Goal: Information Seeking & Learning: Check status

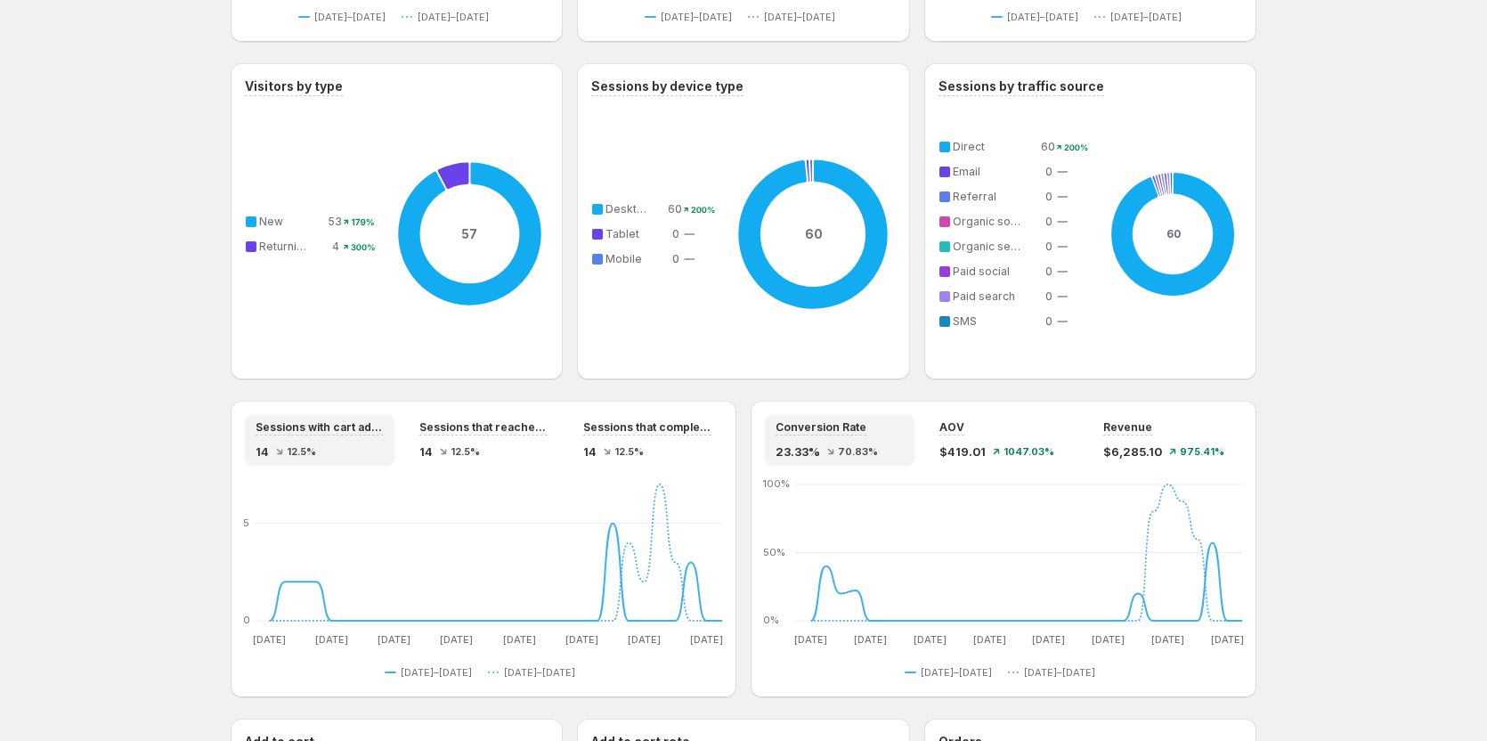
scroll to position [1158, 0]
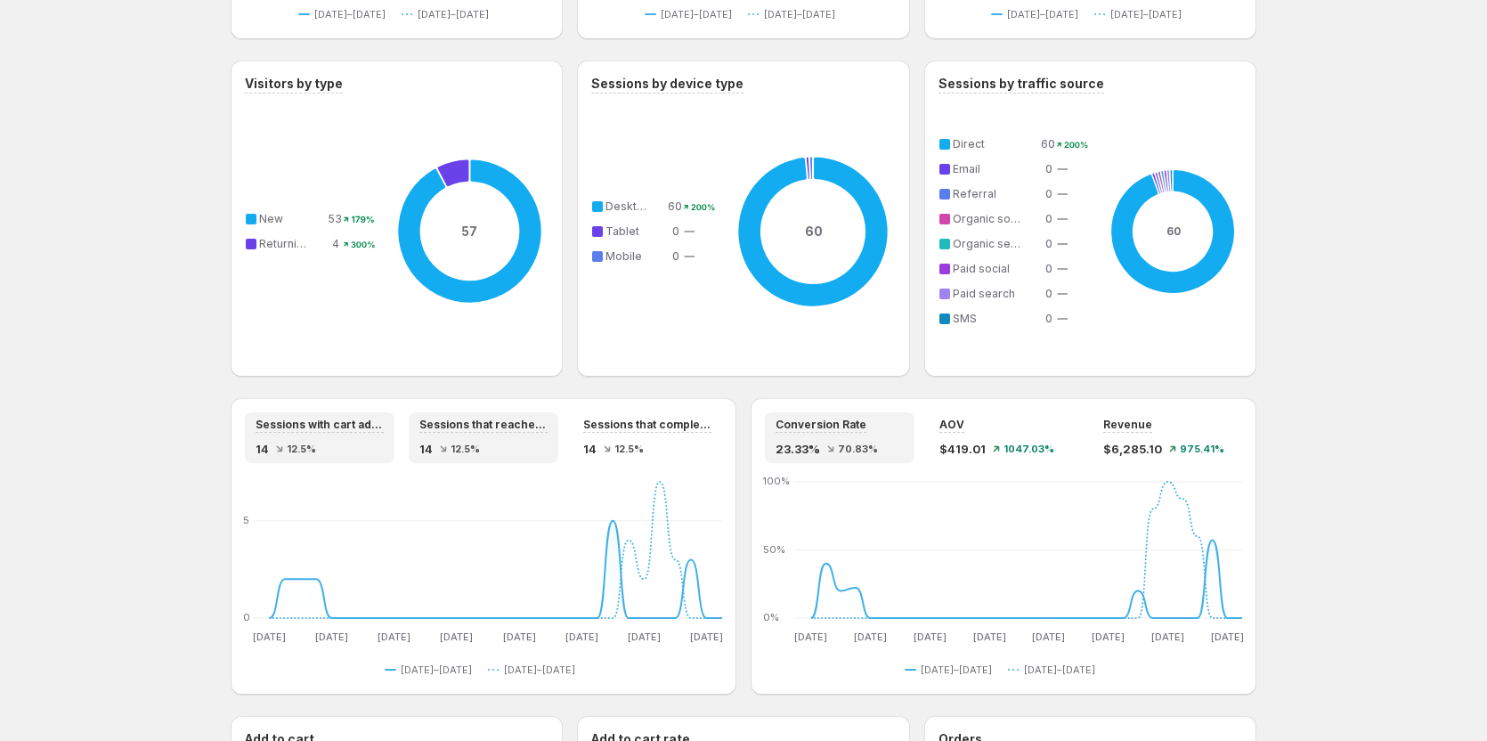
click at [470, 450] on span "12.5%" at bounding box center [465, 448] width 29 height 11
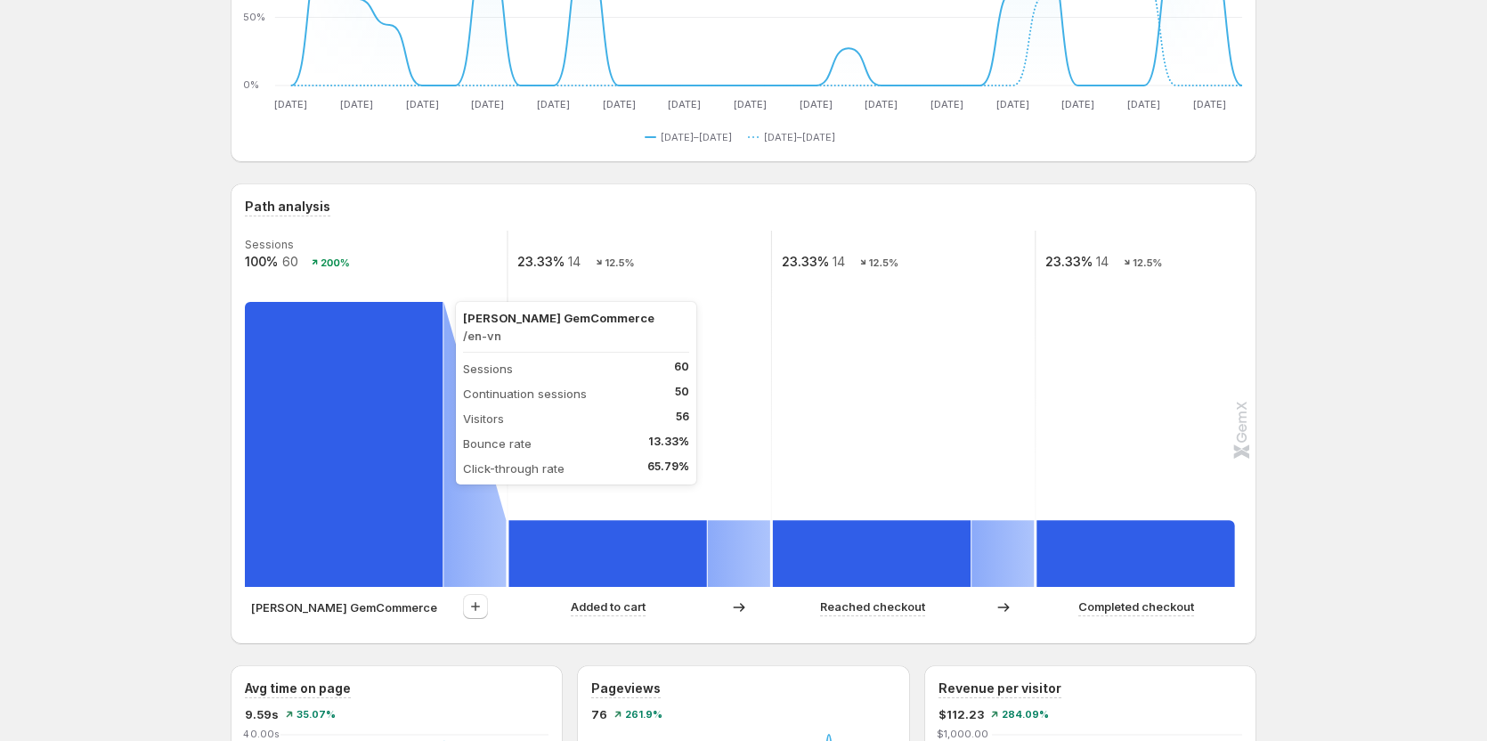
scroll to position [356, 0]
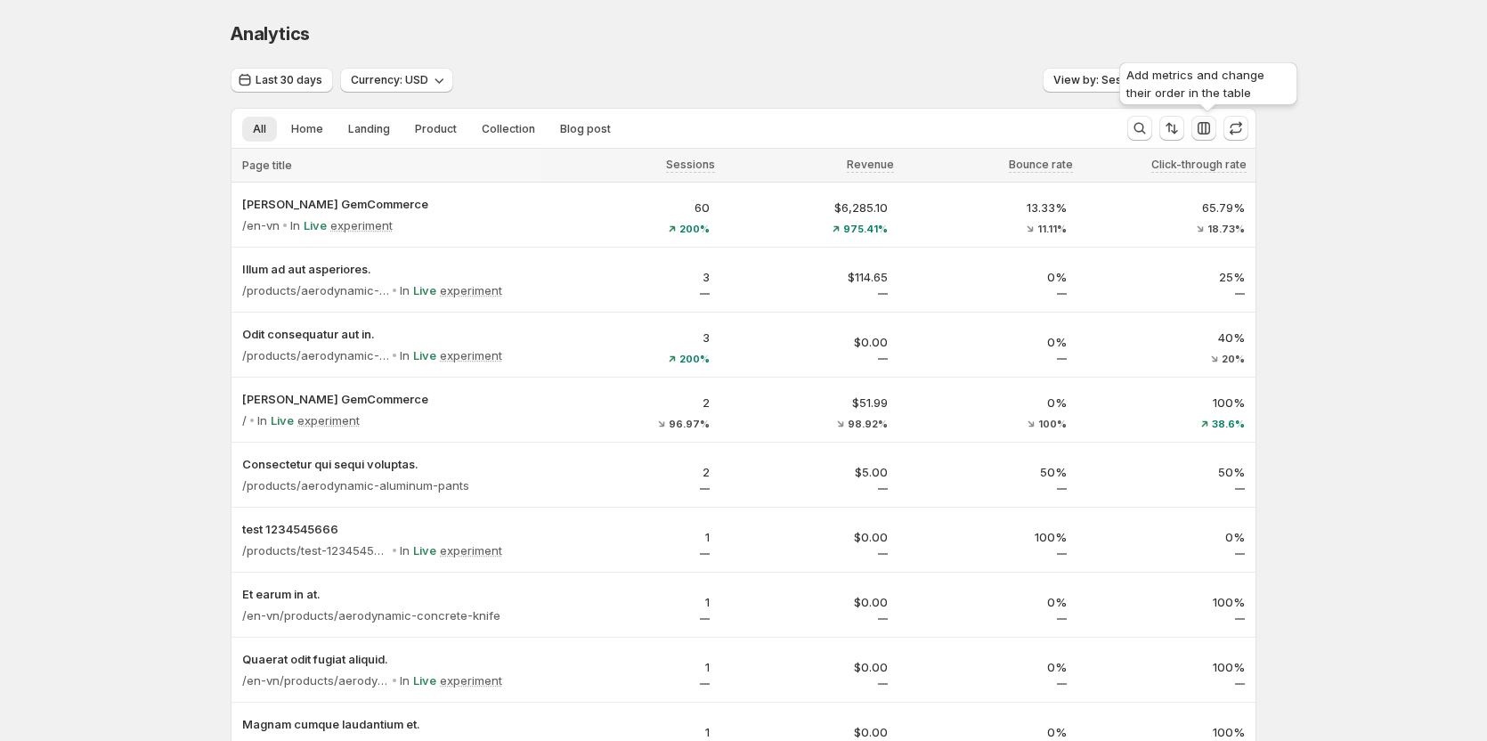
click at [1210, 126] on icon "button" at bounding box center [1204, 128] width 12 height 12
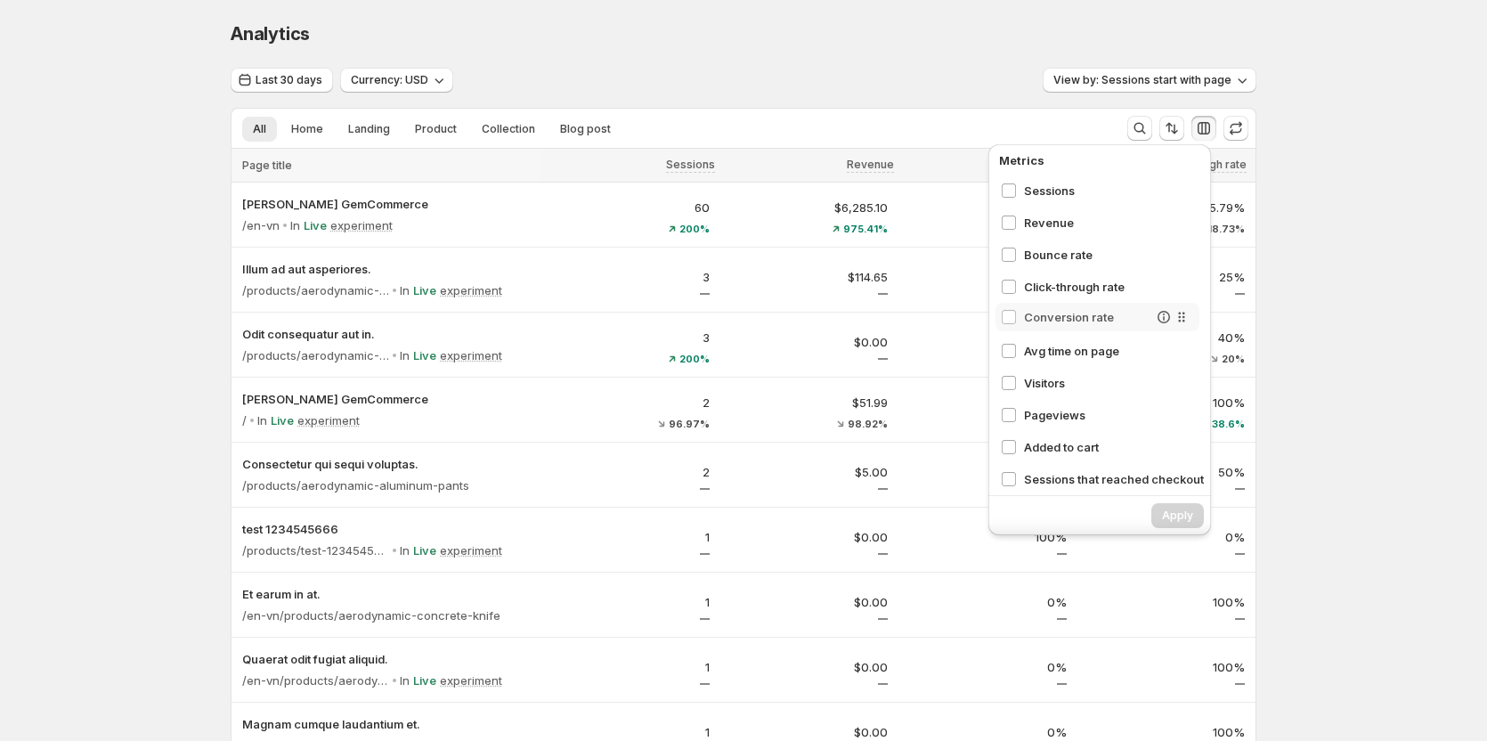
scroll to position [0, 1]
drag, startPoint x: 1180, startPoint y: 320, endPoint x: 1170, endPoint y: 272, distance: 49.1
click at [1170, 272] on div "Sessions Revenue Bounce rate Click-through rate Conversion rate Avg time on pag…" at bounding box center [1104, 332] width 217 height 312
click at [1177, 517] on span "Apply" at bounding box center [1177, 515] width 31 height 14
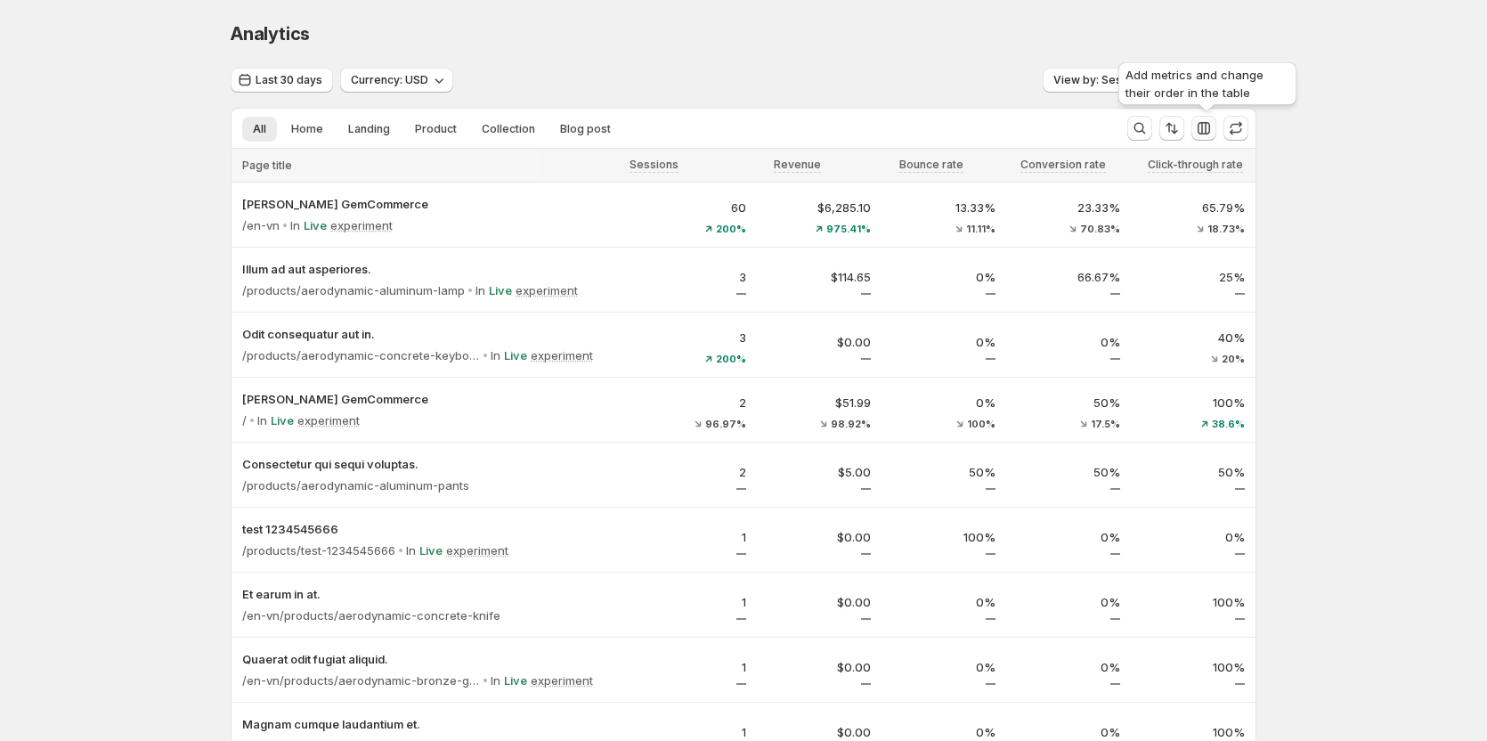
click at [1207, 129] on icon "button" at bounding box center [1204, 128] width 18 height 18
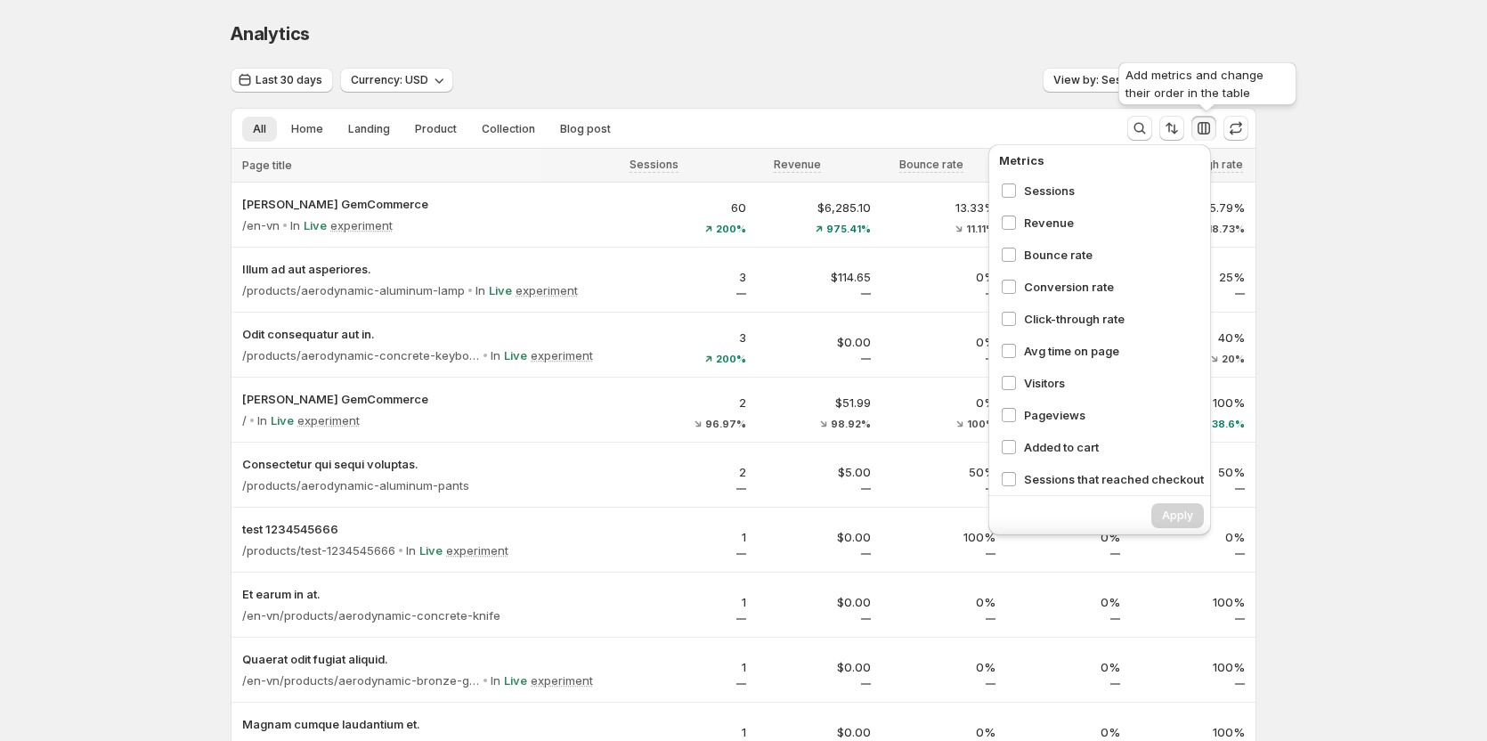
click at [1207, 129] on icon "button" at bounding box center [1204, 128] width 18 height 18
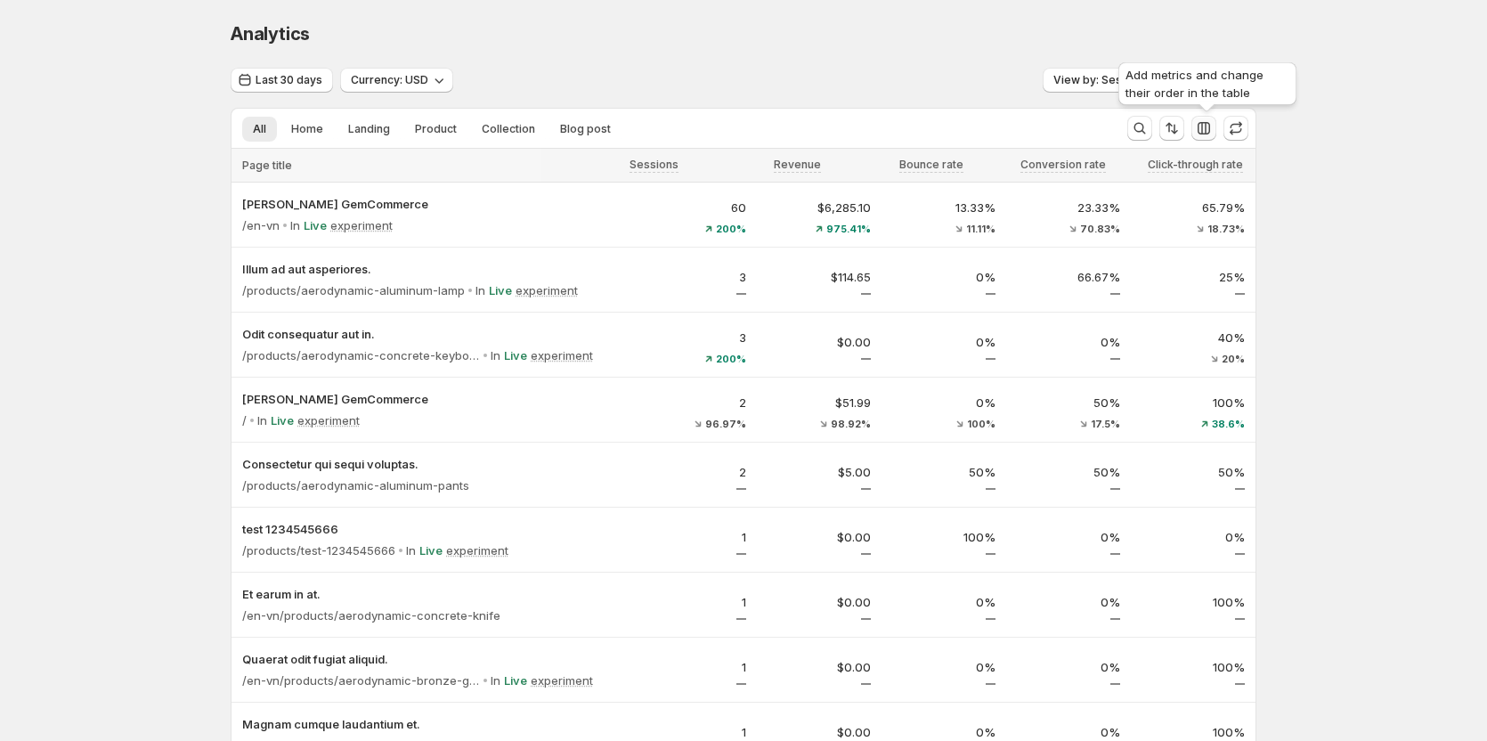
click at [1205, 133] on icon "button" at bounding box center [1204, 128] width 18 height 18
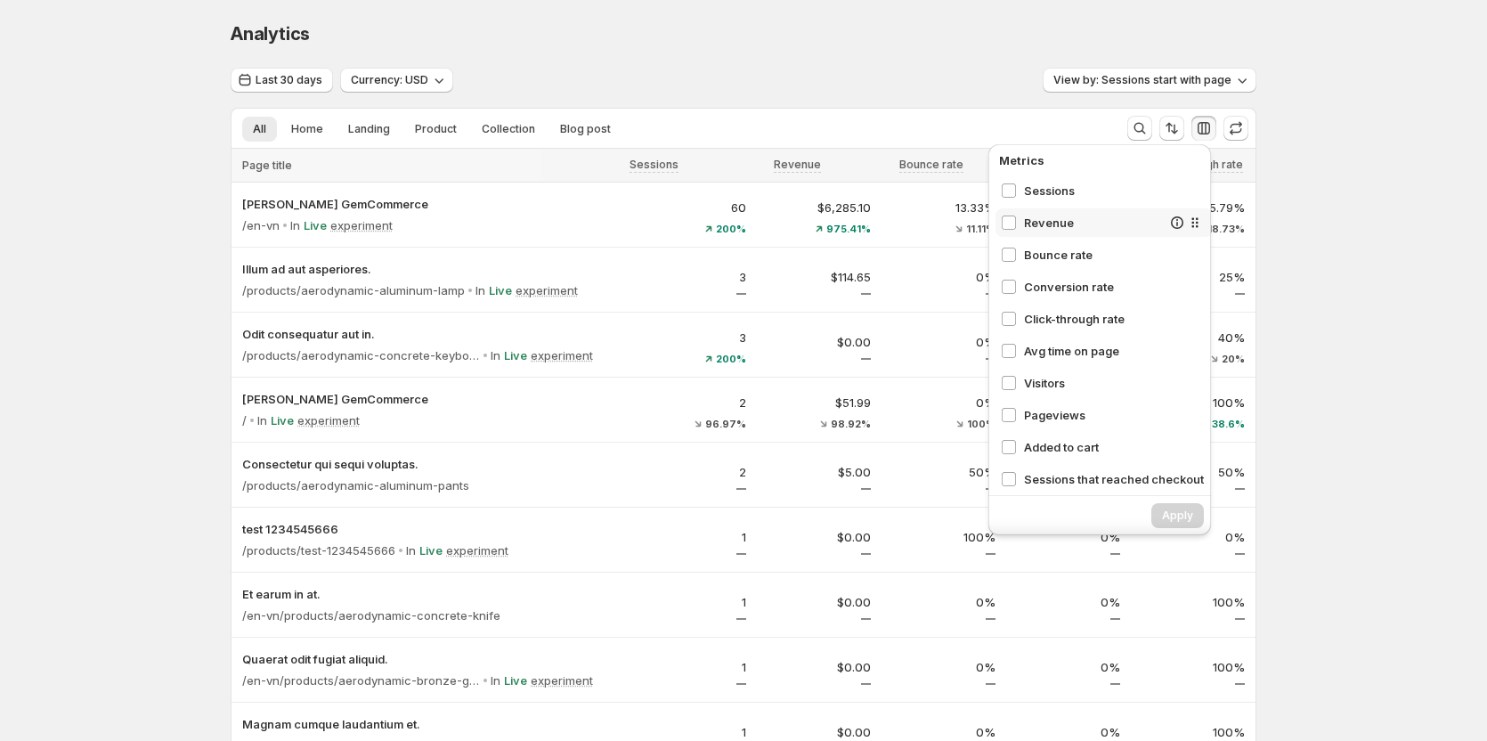
click at [1061, 217] on span "Revenue" at bounding box center [1092, 223] width 137 height 18
click at [1053, 250] on span "Bounce rate" at bounding box center [1092, 255] width 137 height 18
click at [1038, 280] on span "Conversion rate" at bounding box center [1092, 287] width 137 height 18
click at [1032, 303] on div "Sessions Revenue Bounce rate Conversion rate Click-through rate Avg time on pag…" at bounding box center [1104, 332] width 217 height 312
click at [1033, 313] on span "Click-through rate" at bounding box center [1092, 319] width 137 height 18
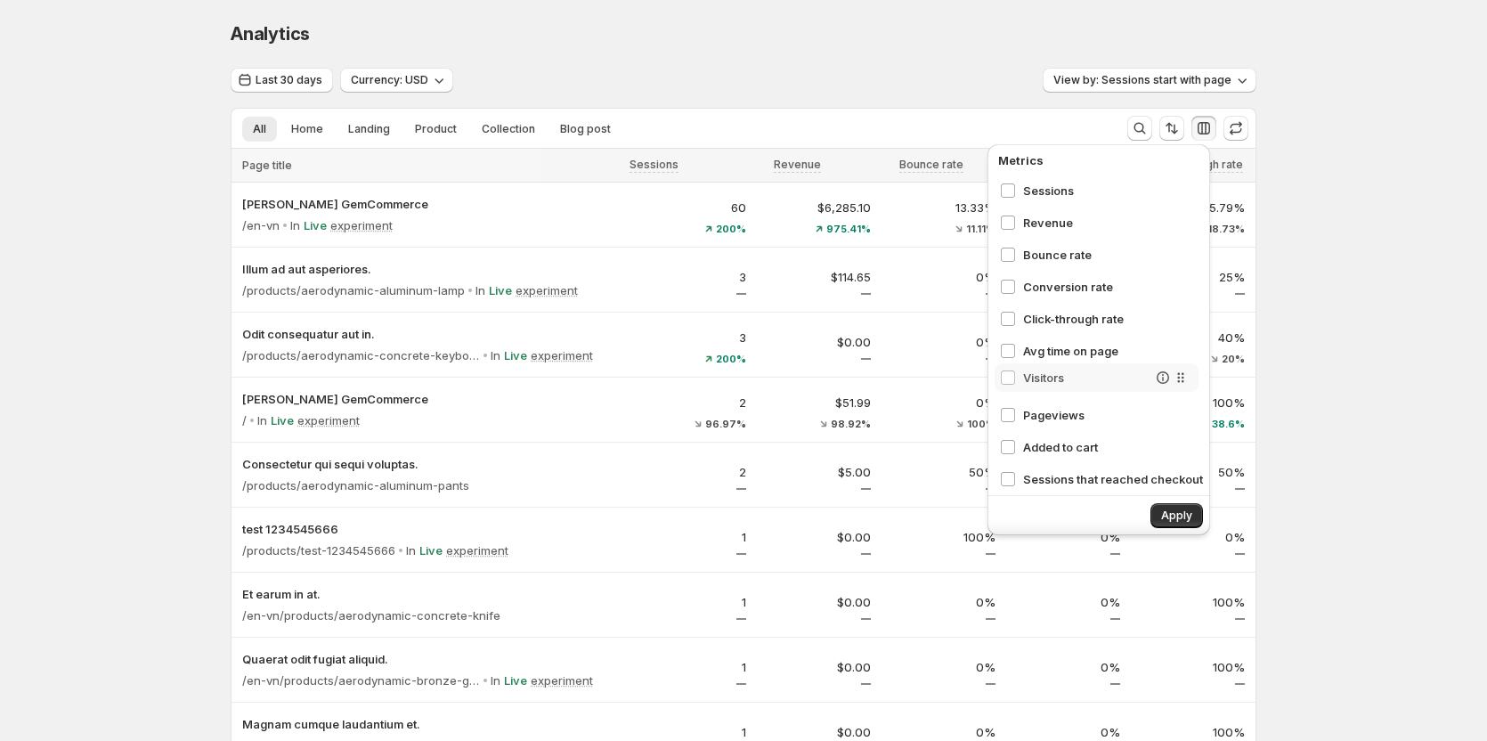
scroll to position [0, 2]
drag, startPoint x: 1177, startPoint y: 378, endPoint x: 1163, endPoint y: 211, distance: 167.1
click at [1163, 211] on div "Sessions Revenue Bounce rate Conversion rate Click-through rate Avg time on pag…" at bounding box center [1103, 332] width 217 height 312
drag, startPoint x: 1174, startPoint y: 286, endPoint x: 1179, endPoint y: 247, distance: 39.4
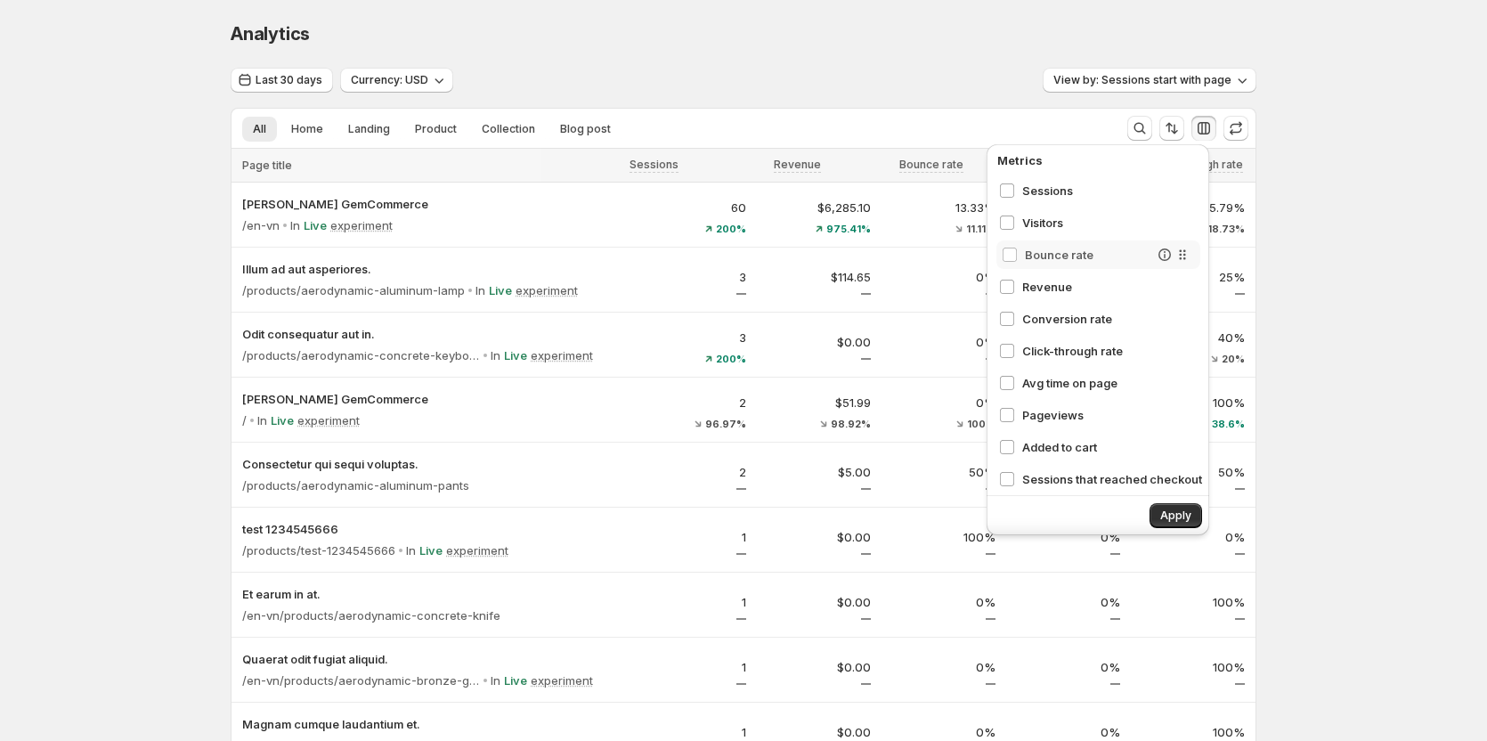
click at [1179, 247] on div "Sessions Visitors Revenue Bounce rate Conversion rate Click-through rate Avg ti…" at bounding box center [1102, 332] width 217 height 312
drag, startPoint x: 1178, startPoint y: 351, endPoint x: 1169, endPoint y: 275, distance: 76.2
click at [1169, 275] on div "Sessions Visitors Bounce rate Revenue Conversion rate Click-through rate Avg ti…" at bounding box center [1101, 332] width 217 height 312
click at [1165, 510] on span "Apply" at bounding box center [1174, 515] width 31 height 14
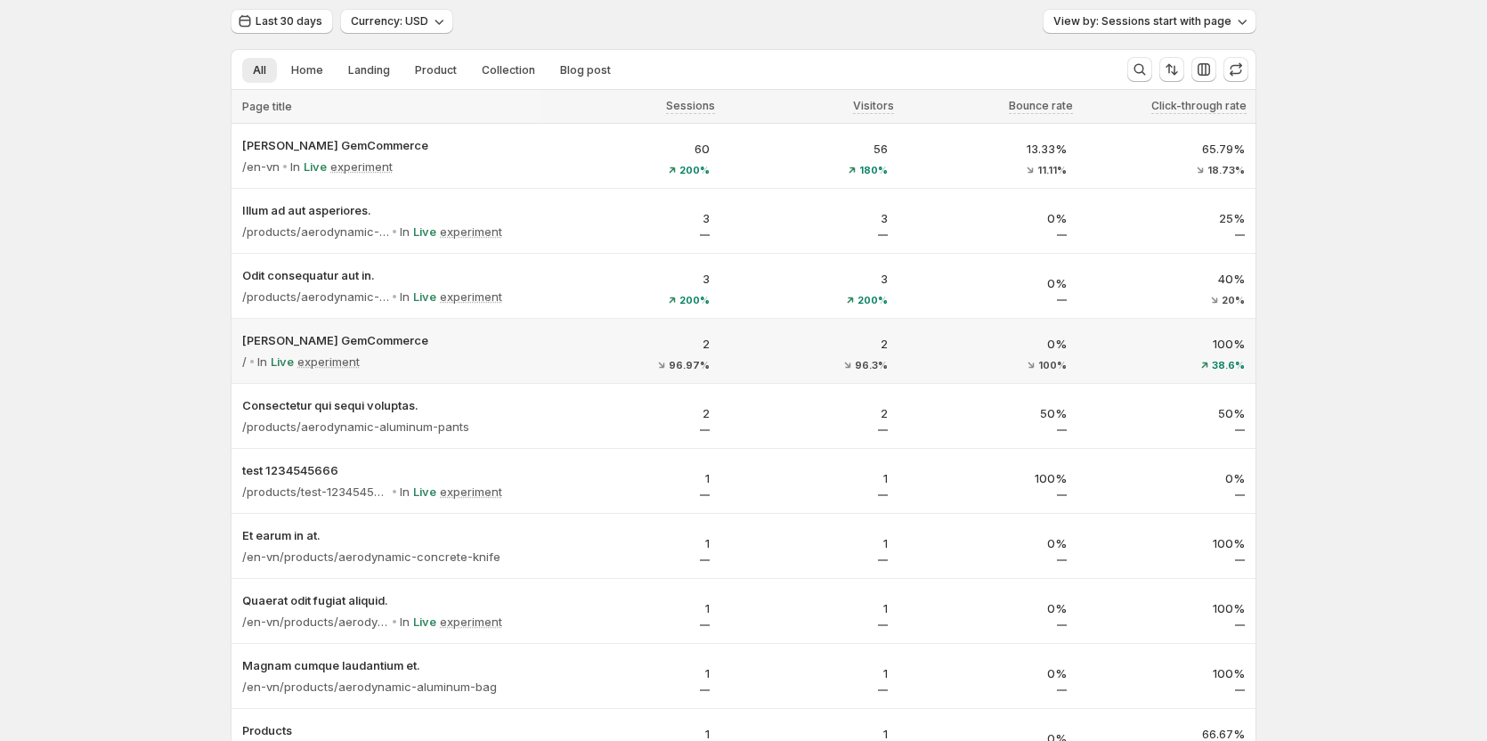
scroll to position [51, 4]
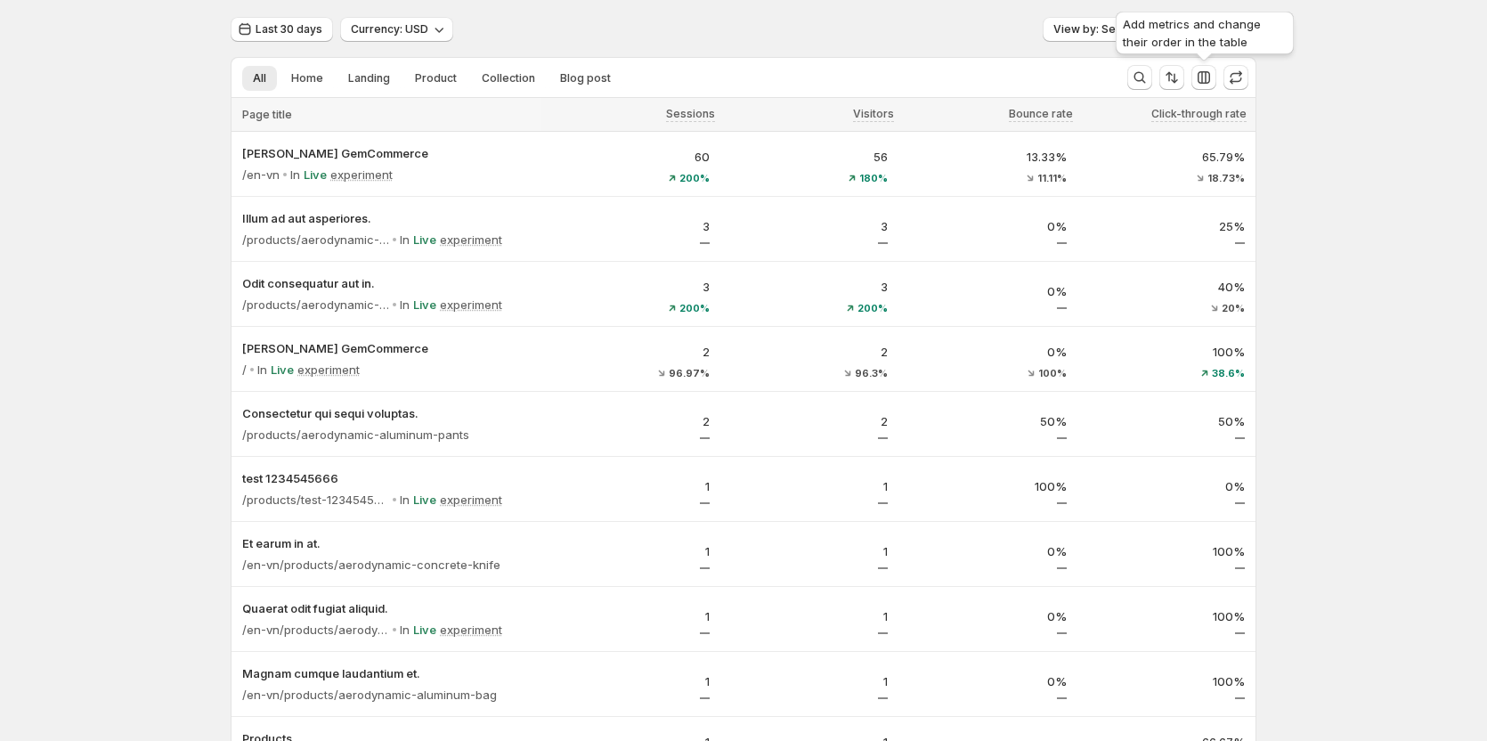
click at [1189, 25] on div "Add metrics and change their order in the table" at bounding box center [1204, 36] width 185 height 57
click at [1107, 21] on button "View by: Sessions start with page" at bounding box center [1150, 29] width 214 height 25
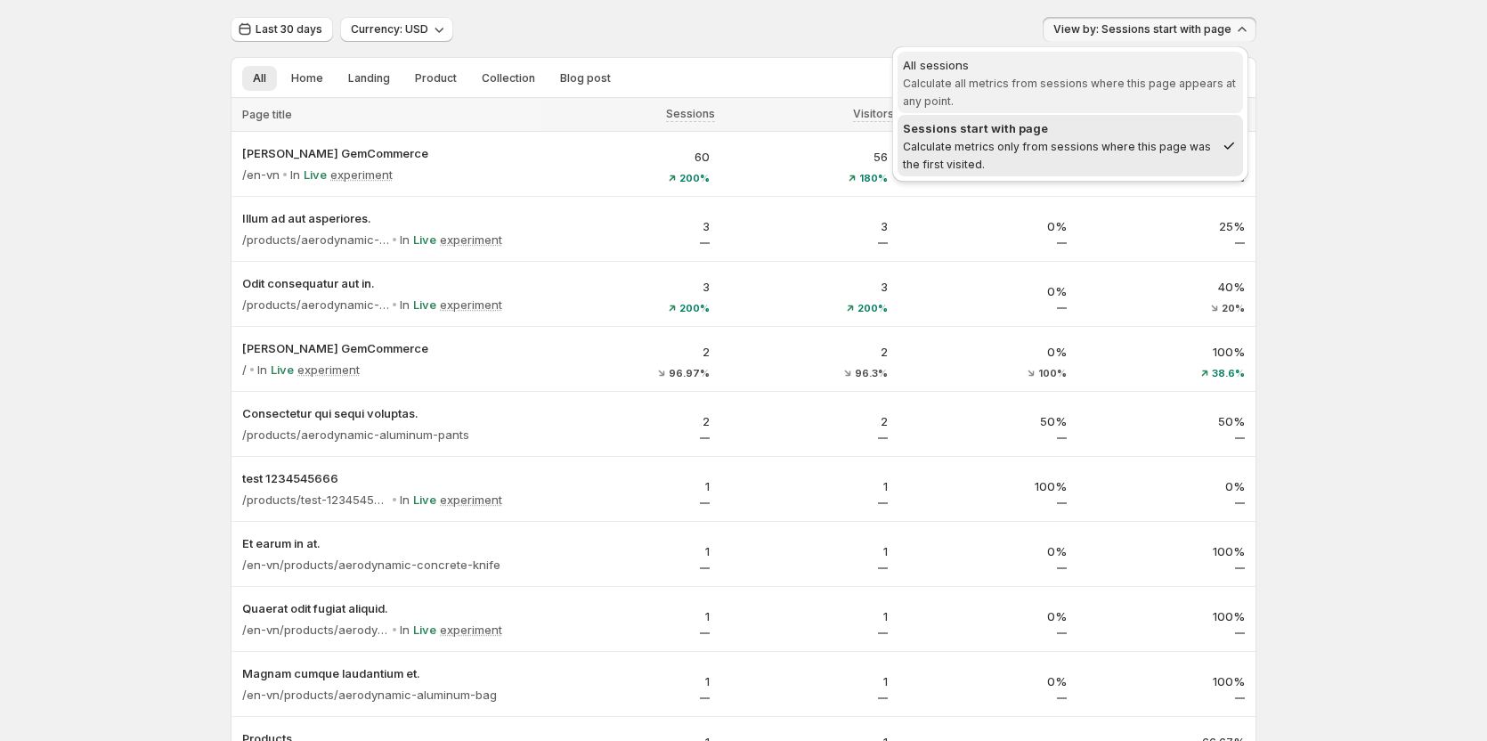
click at [1028, 97] on span "All sessions Calculate all metrics from sessions where this page appears at any…" at bounding box center [1070, 82] width 335 height 53
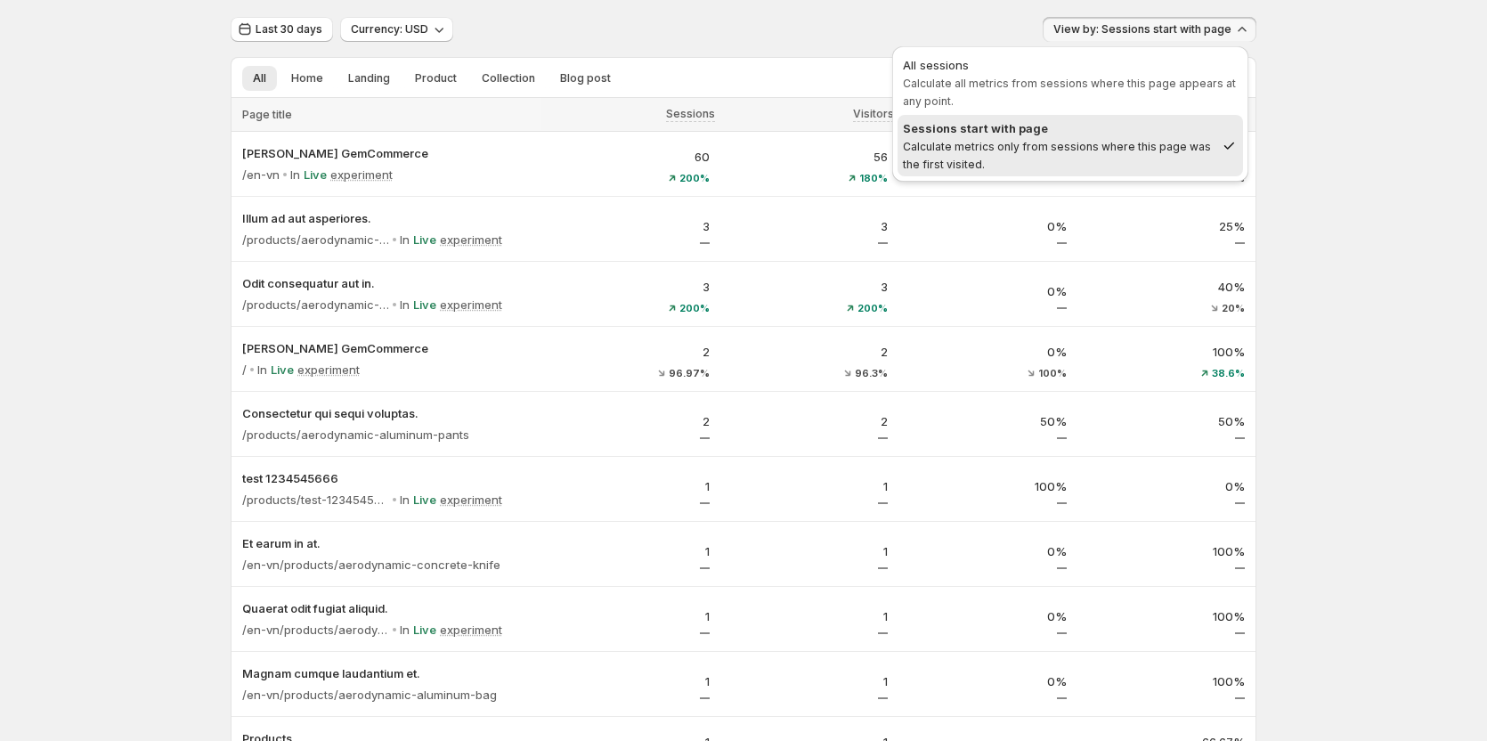
scroll to position [0, 0]
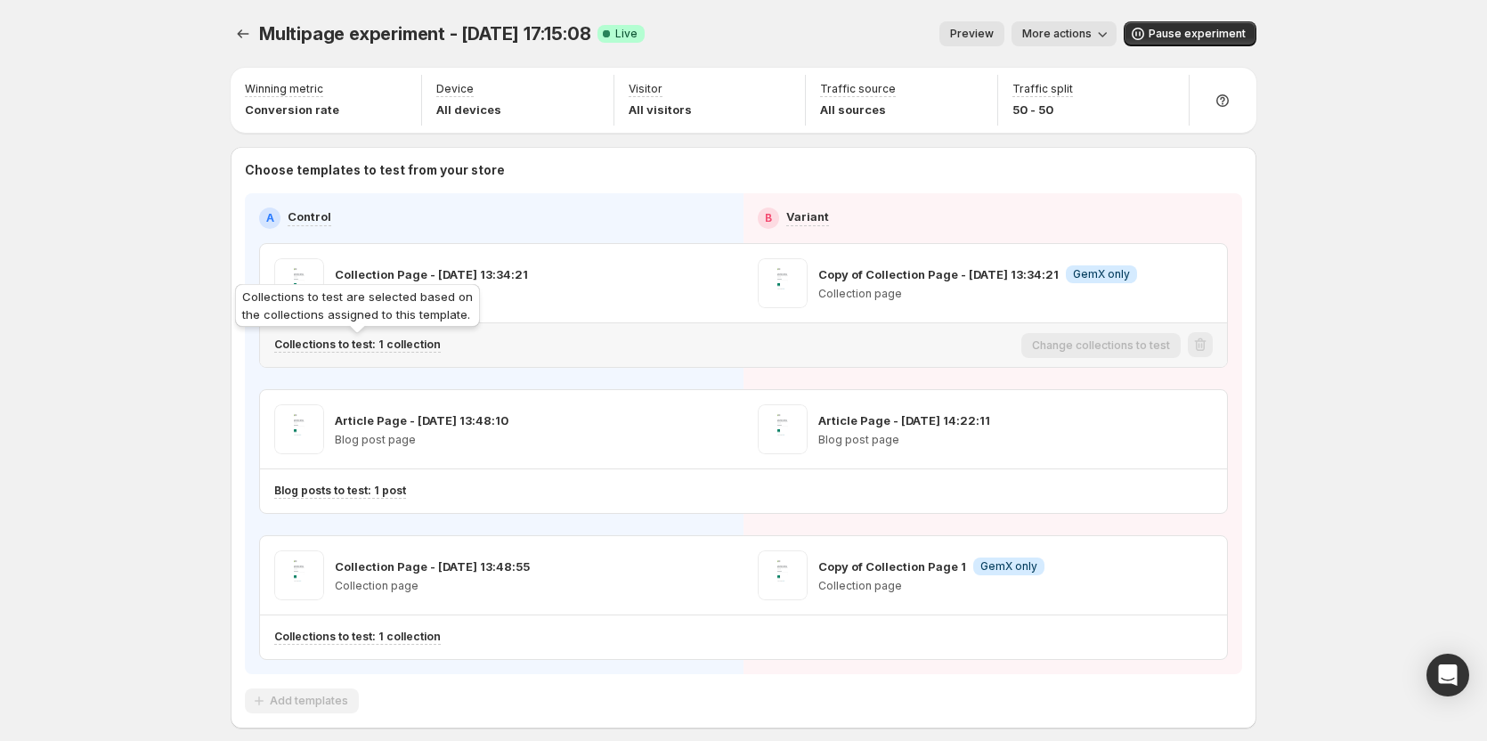
click at [397, 347] on p "Collections to test: 1 collection" at bounding box center [357, 344] width 167 height 14
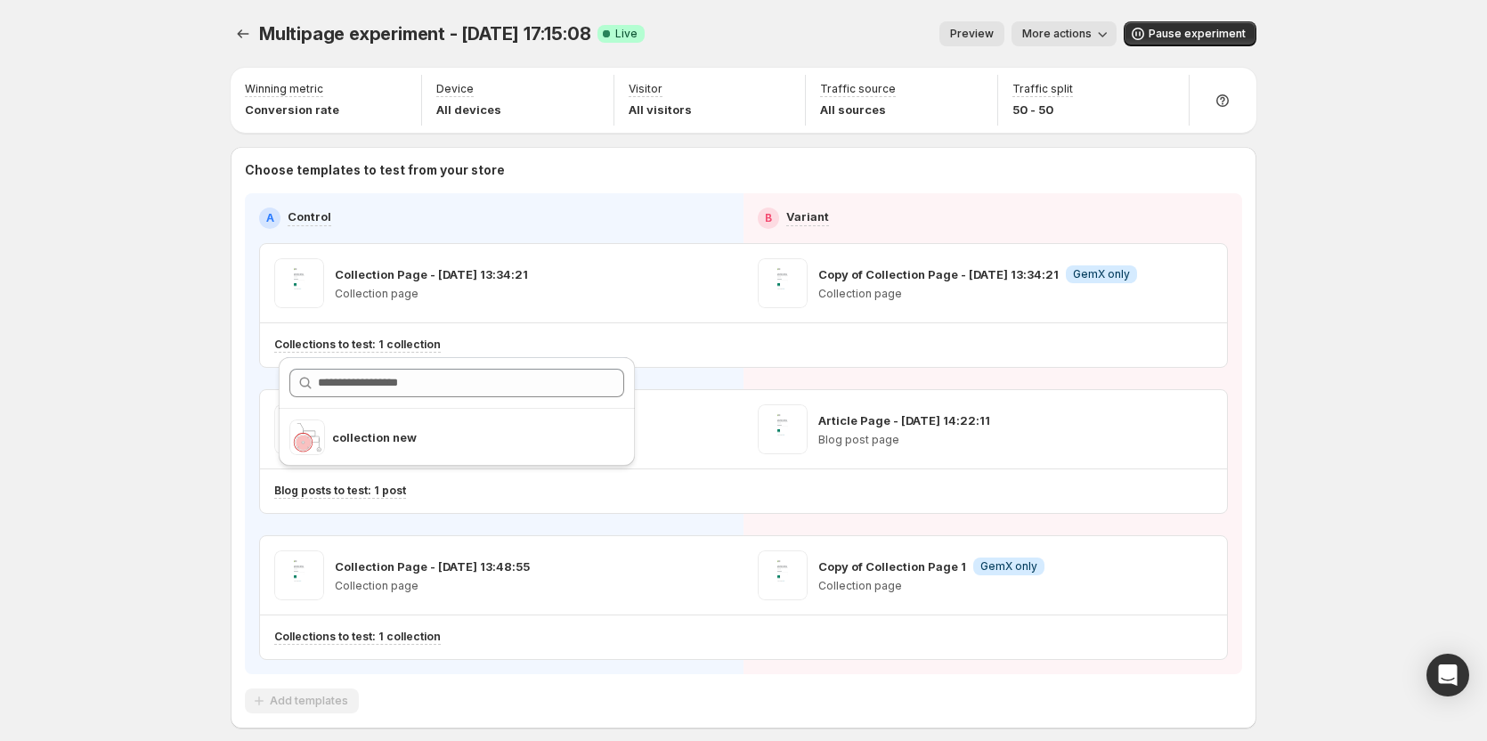
click at [113, 132] on div "Multipage experiment - [DATE] 17:15:08. This page is ready Multipage experiment…" at bounding box center [743, 412] width 1487 height 825
